Goal: Navigation & Orientation: Find specific page/section

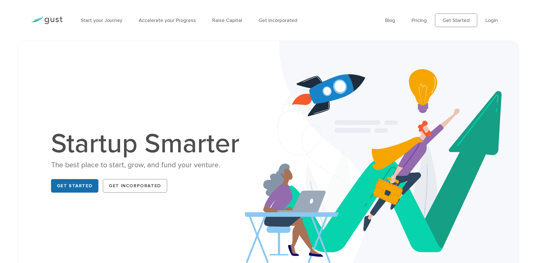
click at [69, 188] on link "Get Started" at bounding box center [75, 186] width 48 height 14
